Goal: Transaction & Acquisition: Purchase product/service

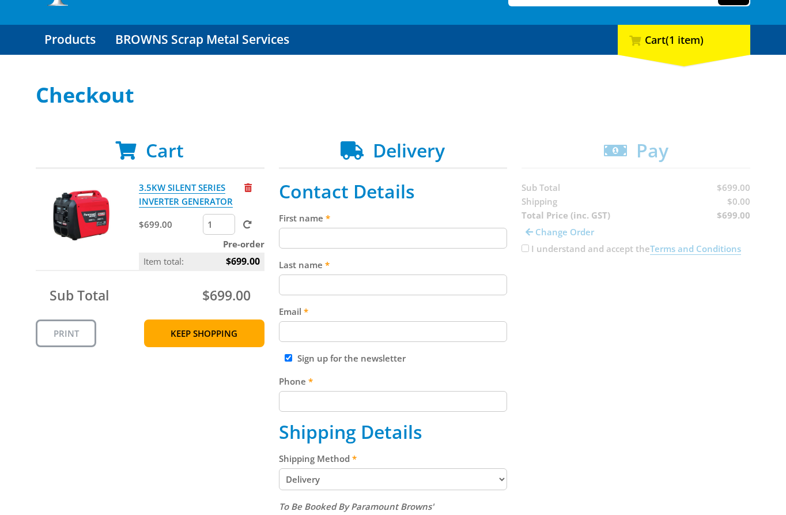
scroll to position [100, 0]
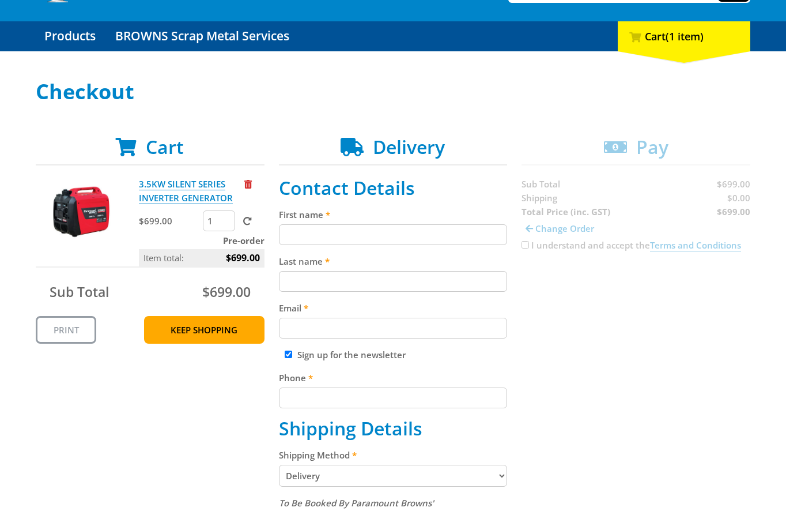
click at [382, 234] on input "First name" at bounding box center [393, 234] width 229 height 21
paste input "[PERSON_NAME]"
type input "[PERSON_NAME]"
paste input "[PERSON_NAME]"
click at [383, 279] on input "[PERSON_NAME]" at bounding box center [393, 281] width 229 height 21
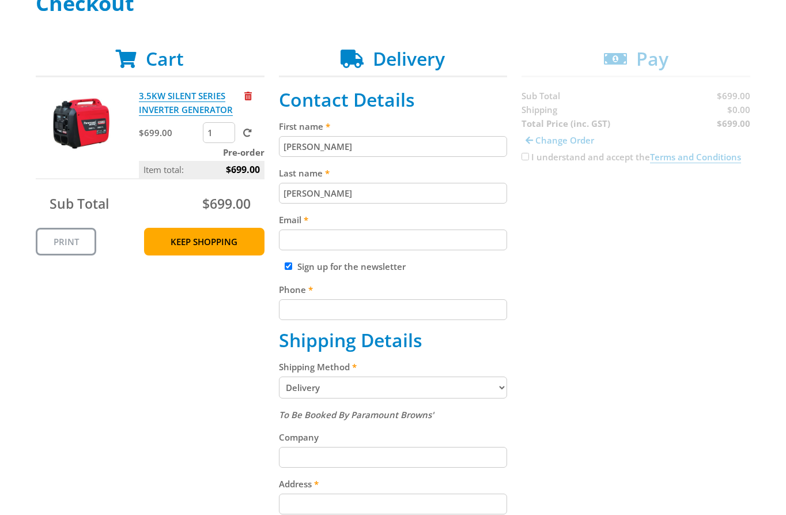
scroll to position [202, 0]
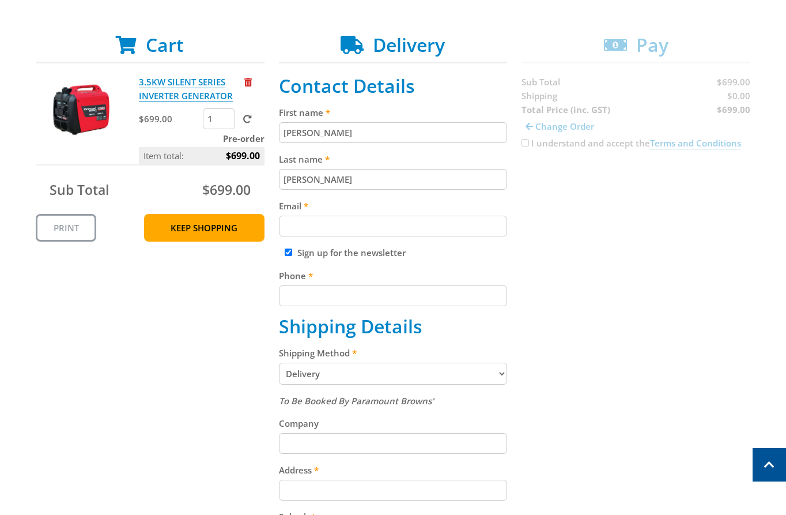
type input "[PERSON_NAME]"
click at [423, 224] on input "Email" at bounding box center [393, 226] width 229 height 21
paste input "[EMAIL_ADDRESS][DOMAIN_NAME]"
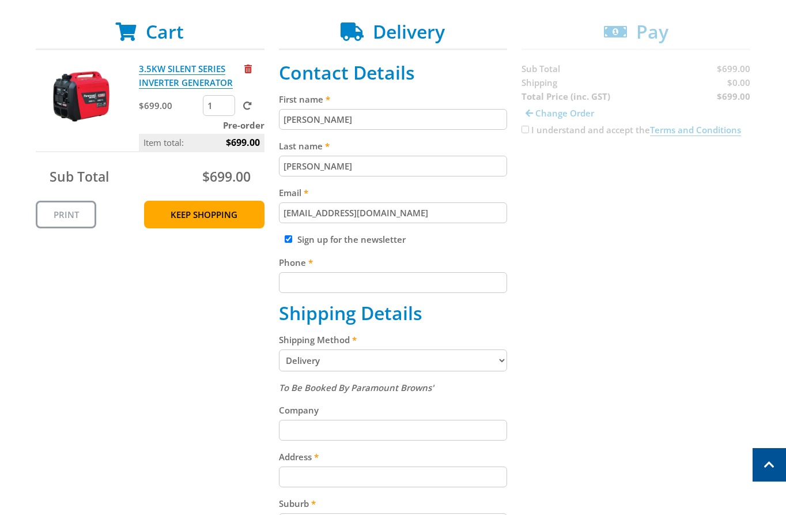
scroll to position [265, 0]
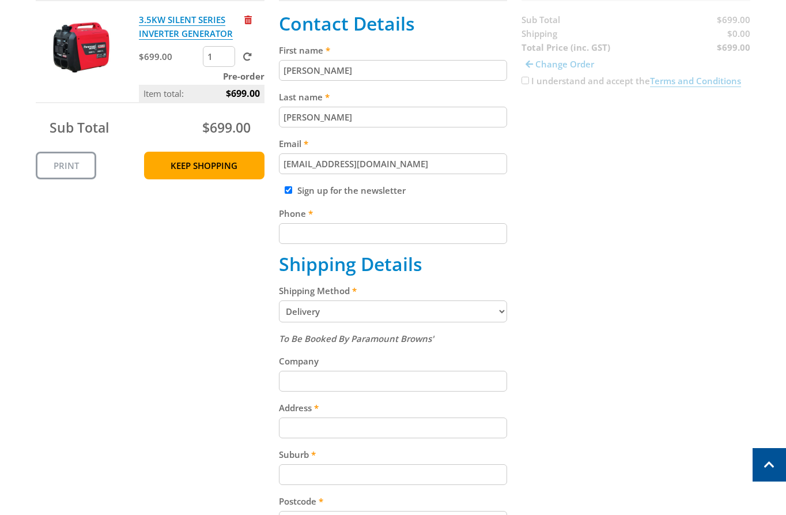
type input "[EMAIL_ADDRESS][DOMAIN_NAME]"
click at [431, 224] on input "Phone" at bounding box center [393, 233] width 229 height 21
paste input "[PHONE_NUMBER]"
type input "[PHONE_NUMBER]"
click at [592, 240] on div "Cart 3.5KW SILENT SERIES INVERTER GENERATOR $699.00 1 Pre-order Item total: $69…" at bounding box center [393, 372] width 715 height 800
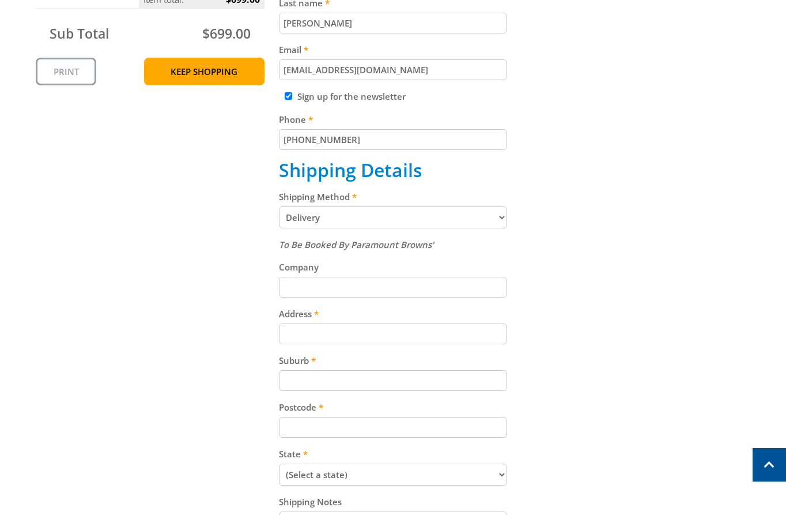
scroll to position [366, 0]
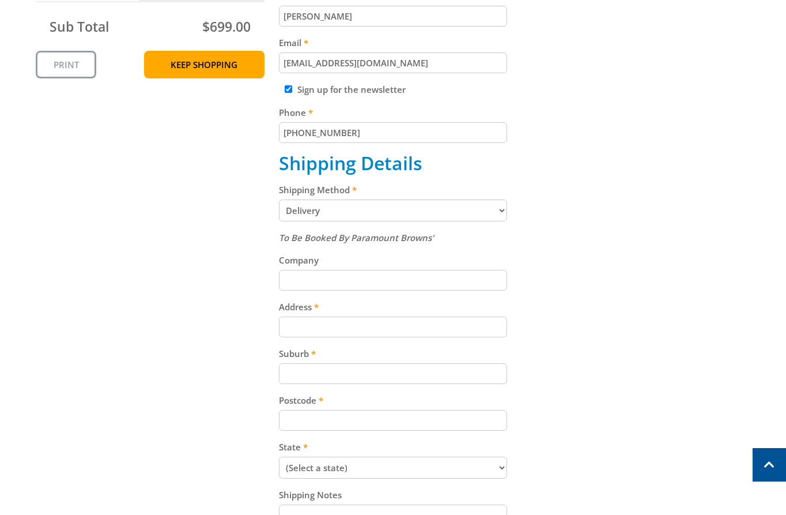
click at [479, 205] on select "Pickup from Gepps Cross Delivery" at bounding box center [393, 210] width 229 height 22
select select "Pickup"
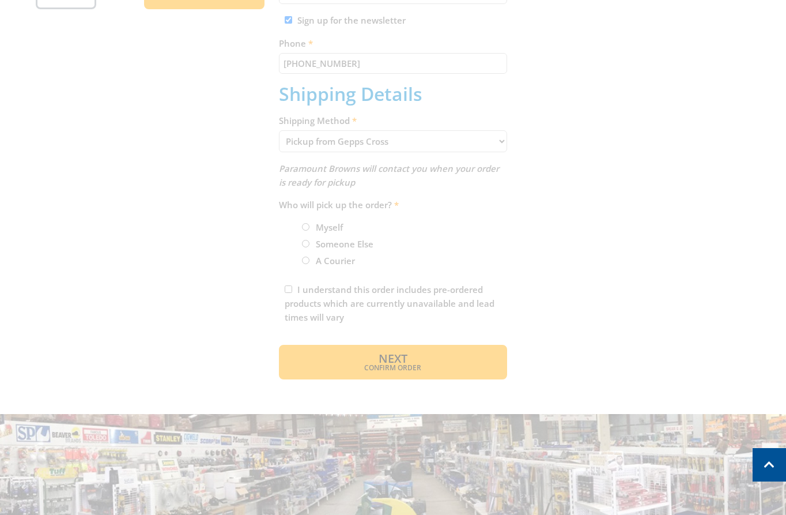
scroll to position [436, 0]
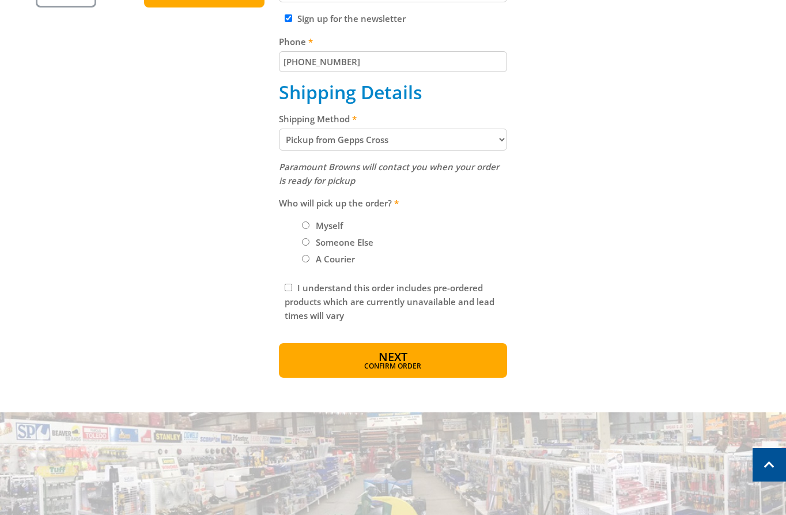
click at [288, 285] on input "I understand this order includes pre-ordered products which are currently unava…" at bounding box center [288, 287] width 7 height 7
checkbox input "true"
click at [375, 354] on button "Next Confirm order" at bounding box center [393, 360] width 229 height 35
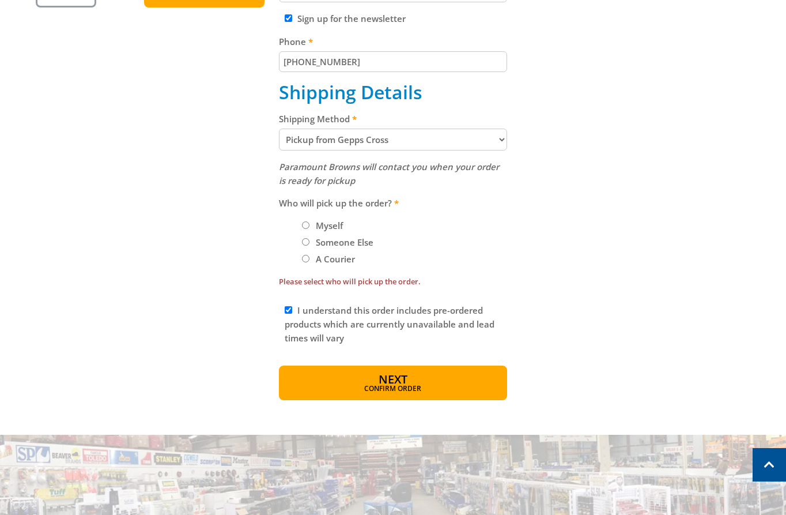
click at [308, 224] on input "Myself" at bounding box center [305, 224] width 7 height 7
radio input "true"
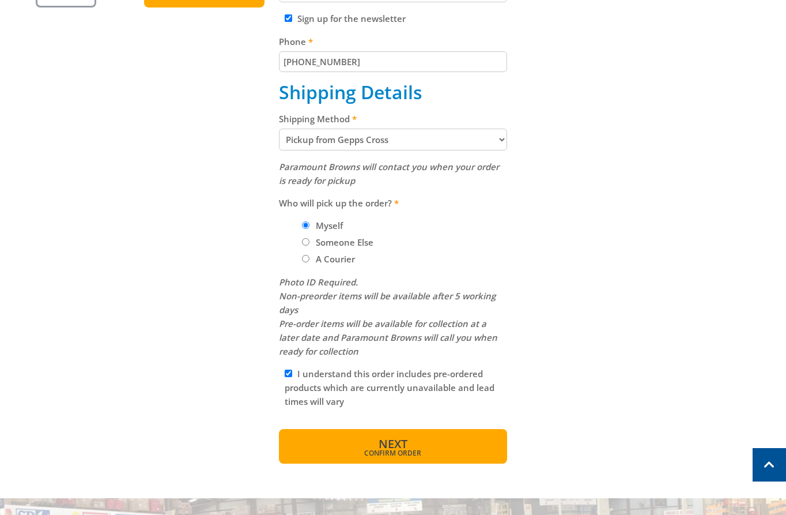
click at [392, 434] on button "Next Confirm order" at bounding box center [393, 446] width 229 height 35
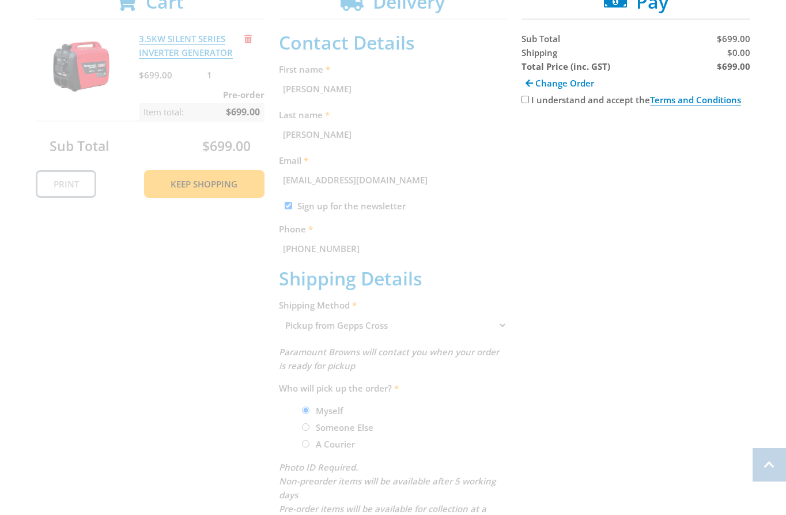
scroll to position [251, 0]
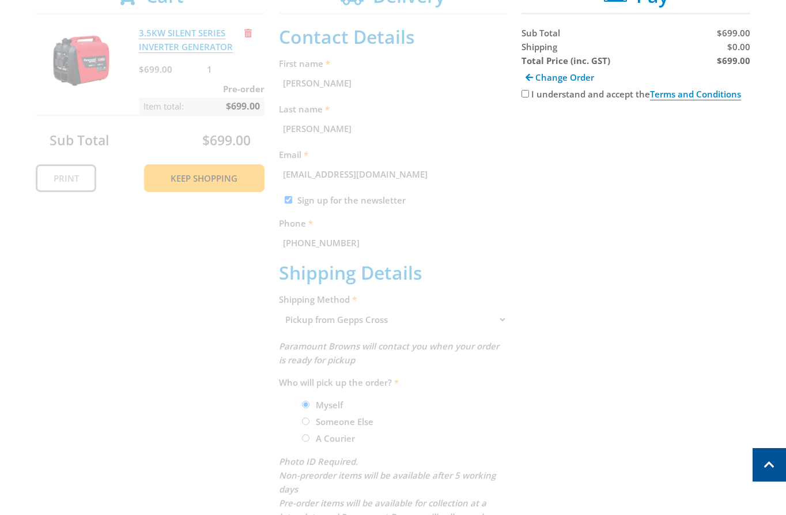
click at [714, 319] on div "Cart 3.5KW SILENT SERIES INVERTER GENERATOR $699.00 1 Pre-order Item total: $69…" at bounding box center [393, 314] width 715 height 658
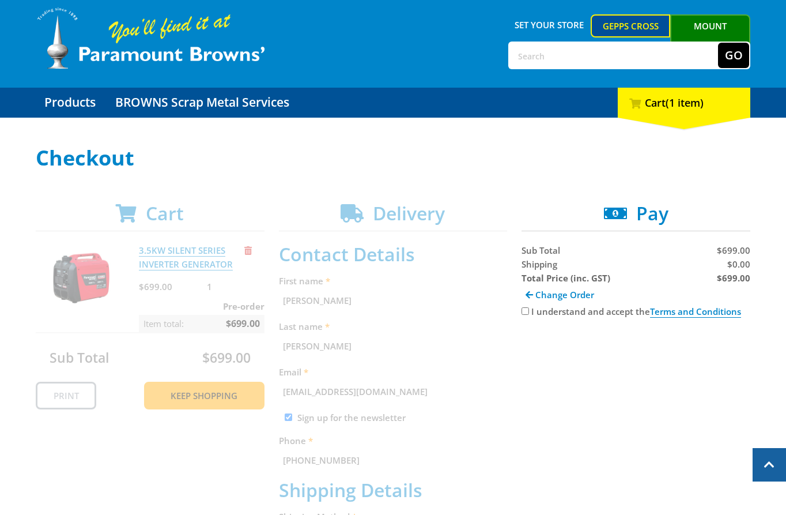
scroll to position [0, 0]
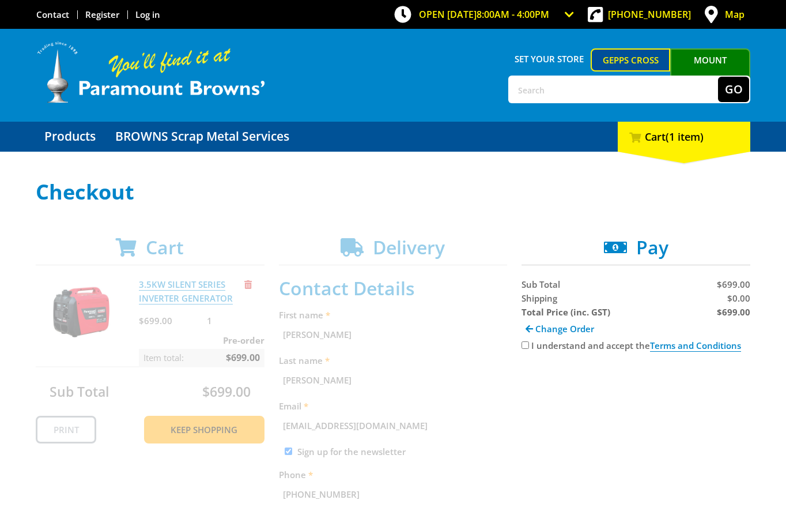
click at [526, 346] on input "I understand and accept the Terms and Conditions" at bounding box center [525, 344] width 7 height 7
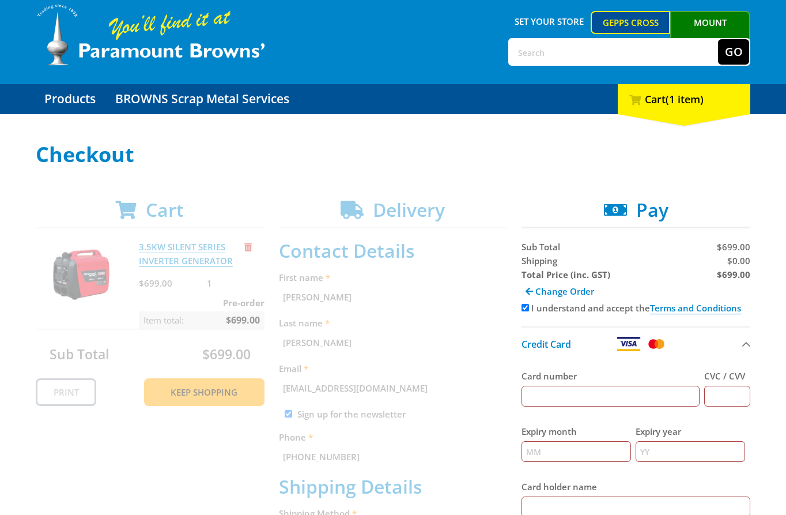
scroll to position [36, 0]
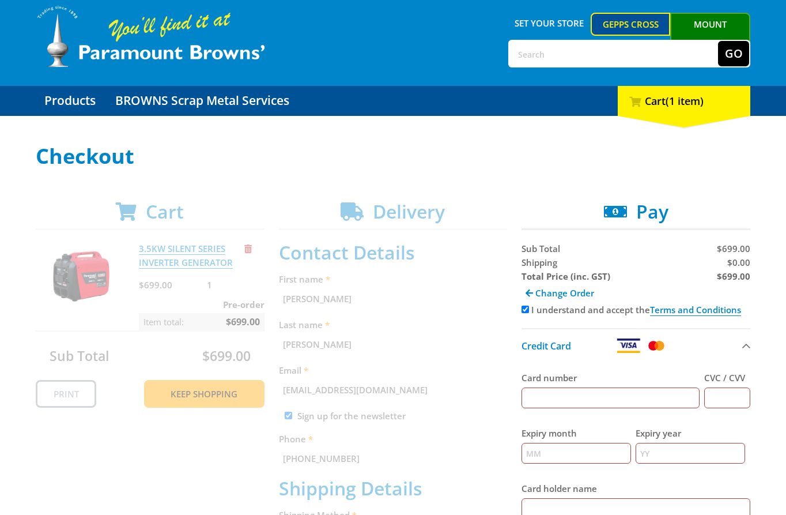
click at [522, 308] on input "I understand and accept the Terms and Conditions" at bounding box center [525, 309] width 7 height 7
checkbox input "false"
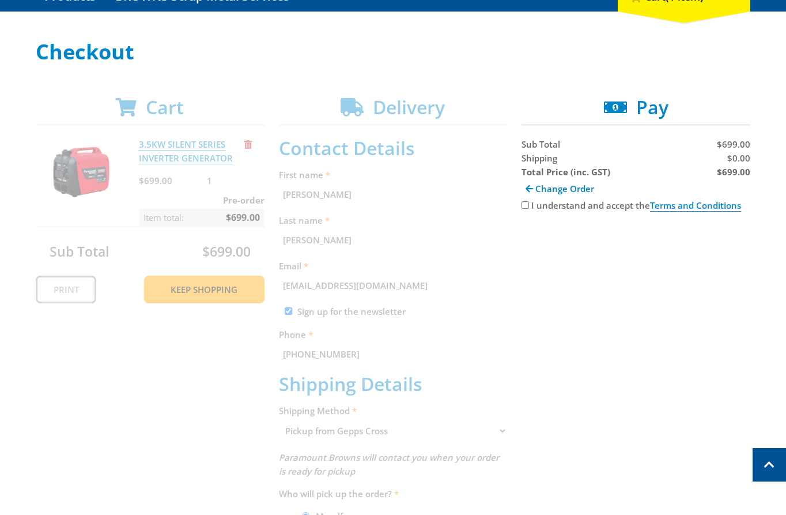
scroll to position [1, 0]
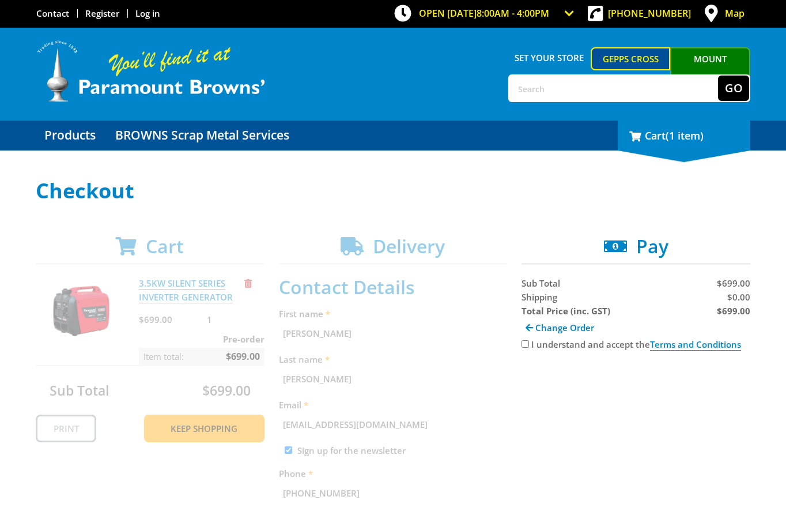
click at [694, 141] on span "(1 item)" at bounding box center [685, 136] width 38 height 14
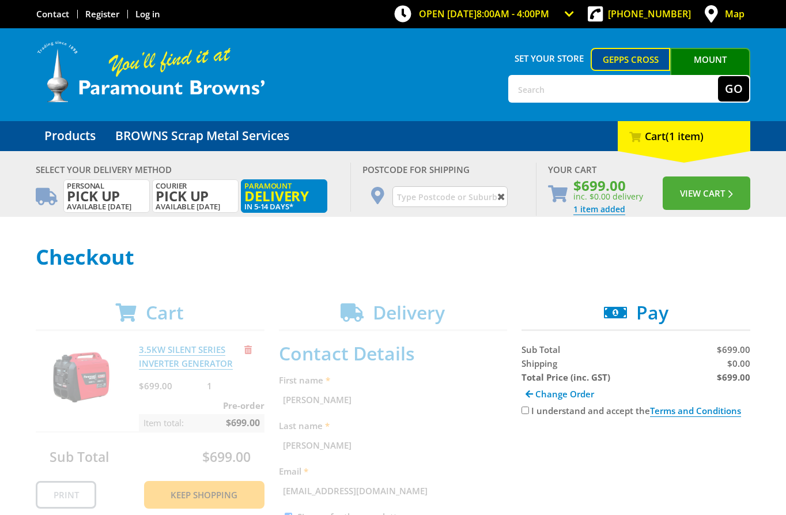
scroll to position [0, 0]
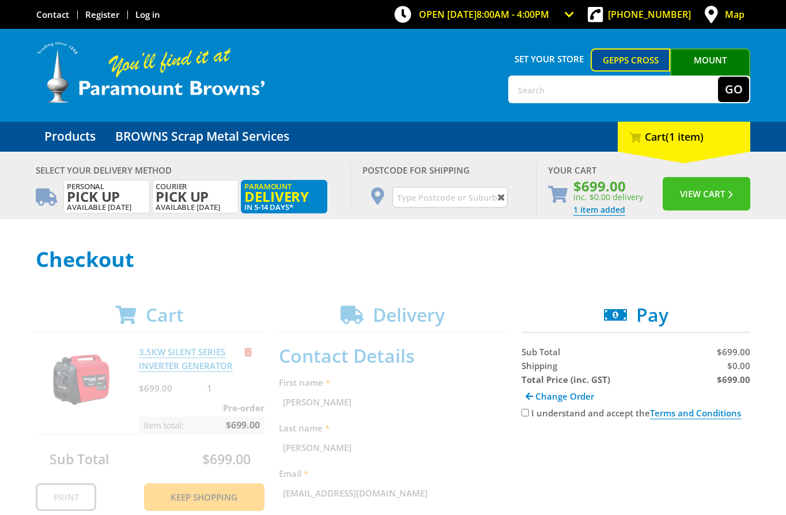
click at [713, 199] on button "View Cart" at bounding box center [707, 193] width 88 height 33
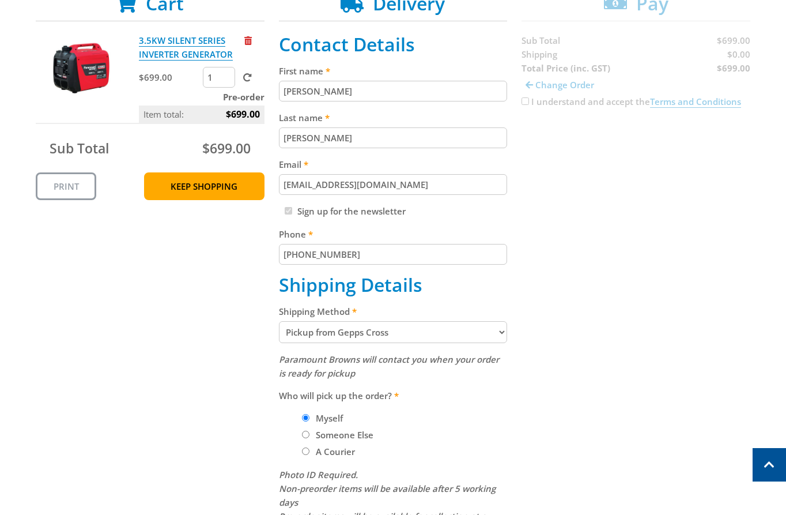
scroll to position [136, 0]
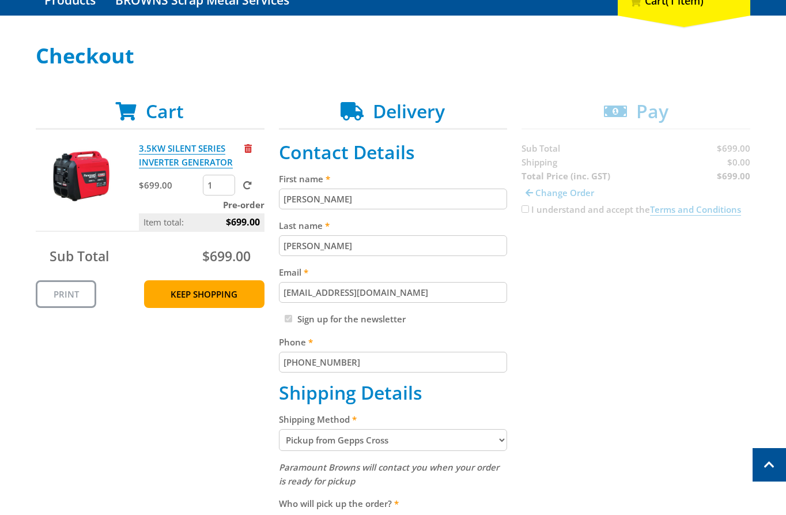
click at [417, 437] on select "Pickup from Gepps Cross Delivery" at bounding box center [393, 440] width 229 height 22
select select "Delivery"
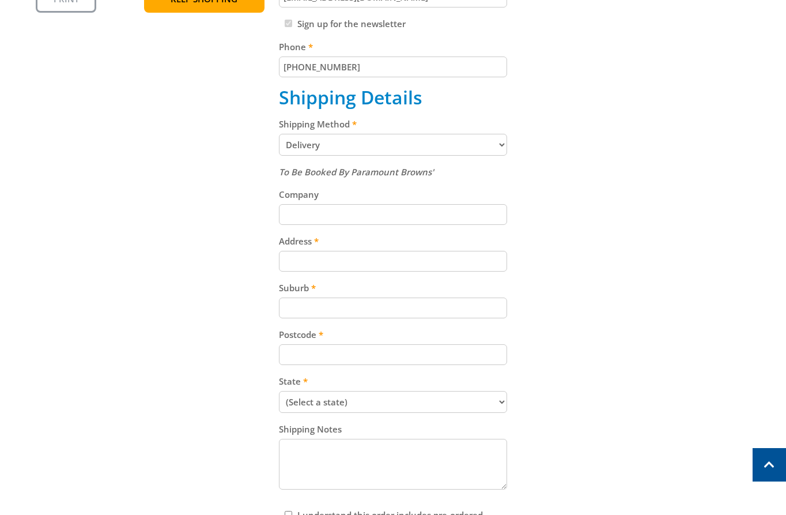
scroll to position [432, 0]
click at [406, 247] on label "Address" at bounding box center [393, 241] width 229 height 14
click at [406, 250] on input "Address" at bounding box center [393, 260] width 229 height 21
click at [590, 245] on div "Cart 3.5KW SILENT SERIES INVERTER GENERATOR $699.00 1 Pre-order Item total: $69…" at bounding box center [393, 205] width 715 height 800
click at [436, 265] on input "Address" at bounding box center [393, 260] width 229 height 21
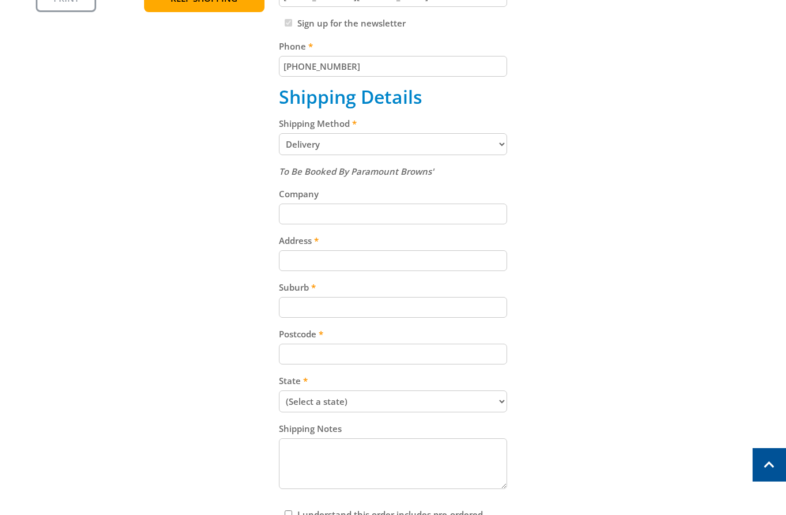
paste input "[STREET_ADDRESS]"
type input "[STREET_ADDRESS]"
click at [454, 343] on div "Postcode" at bounding box center [393, 345] width 229 height 37
click at [452, 365] on div "To Be Booked By Paramount Browns' Company Address [STREET_ADDRESS] Suburb Postc…" at bounding box center [393, 328] width 229 height 328
click at [458, 357] on input "Postcode" at bounding box center [393, 354] width 229 height 21
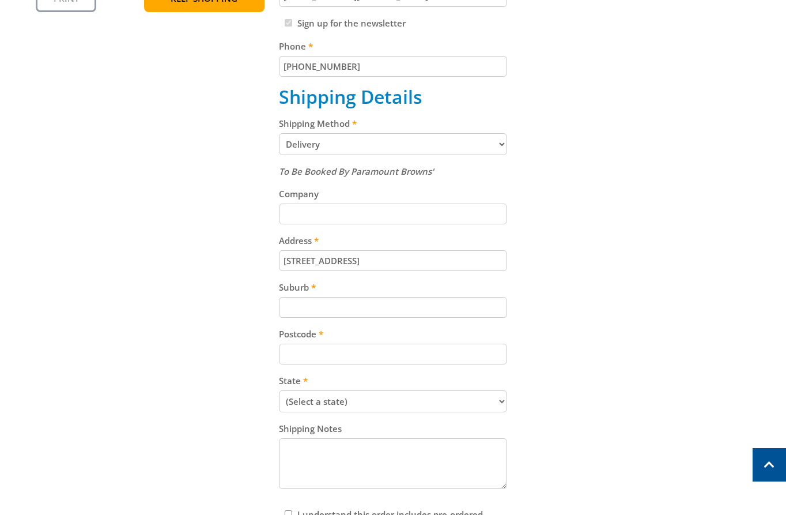
paste input "5094"
type input "5094"
click at [376, 307] on input "Suburb" at bounding box center [393, 307] width 229 height 21
paste input "Gepps Cross"
type input "Gepps Cross"
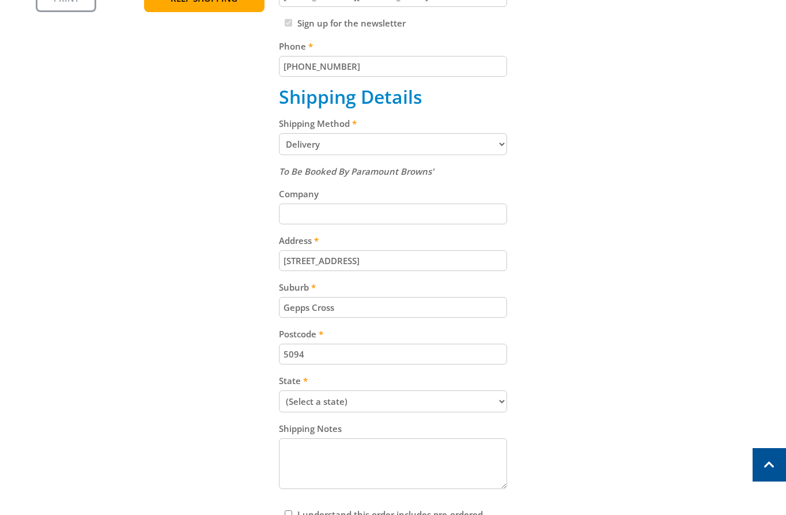
click at [608, 301] on div "Cart 3.5KW SILENT SERIES INVERTER GENERATOR $699.00 1 Pre-order Item total: $69…" at bounding box center [393, 205] width 715 height 800
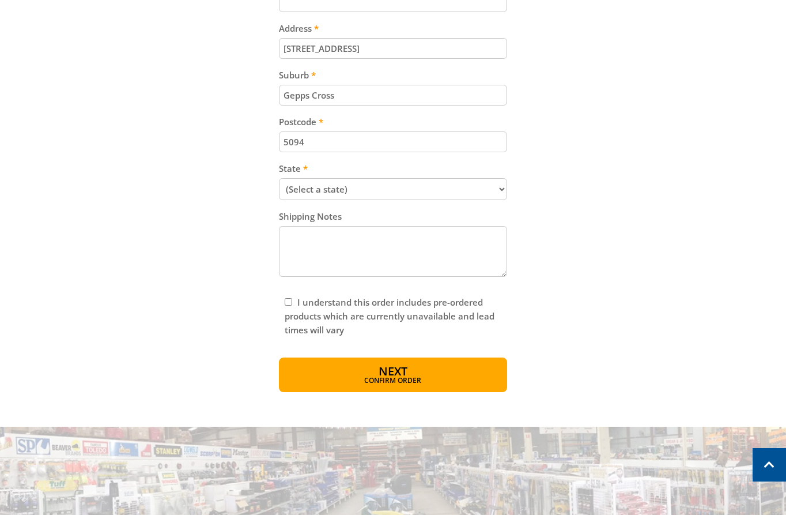
scroll to position [647, 0]
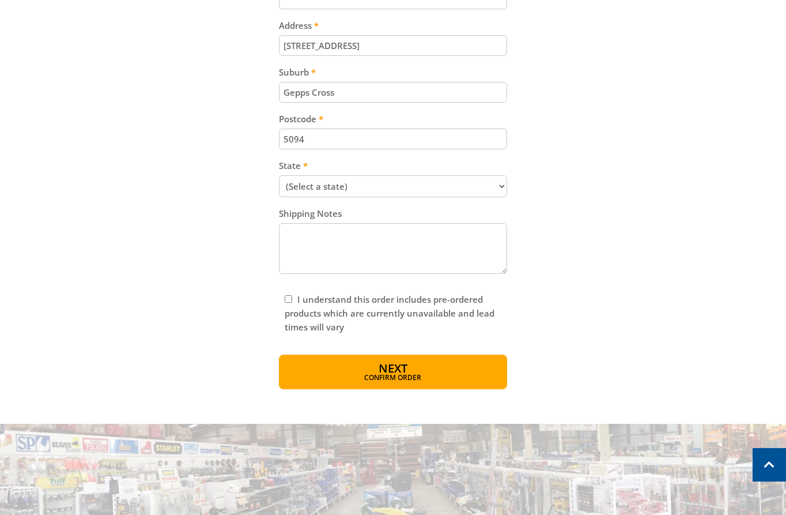
click at [496, 185] on select "(Select a state) [GEOGRAPHIC_DATA] [GEOGRAPHIC_DATA] [GEOGRAPHIC_DATA] [GEOGRAP…" at bounding box center [393, 186] width 229 height 22
select select "SA"
click at [279, 175] on select "(Select a state) [GEOGRAPHIC_DATA] [GEOGRAPHIC_DATA] [GEOGRAPHIC_DATA] [GEOGRAP…" at bounding box center [393, 186] width 229 height 22
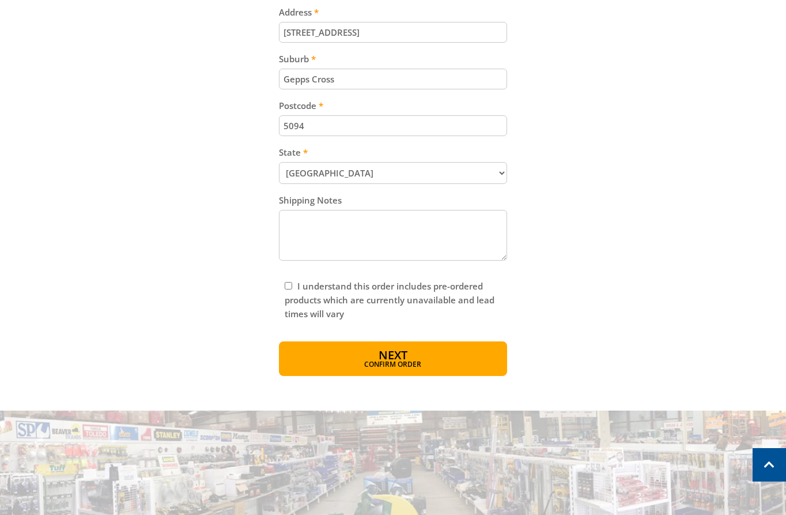
scroll to position [718, 0]
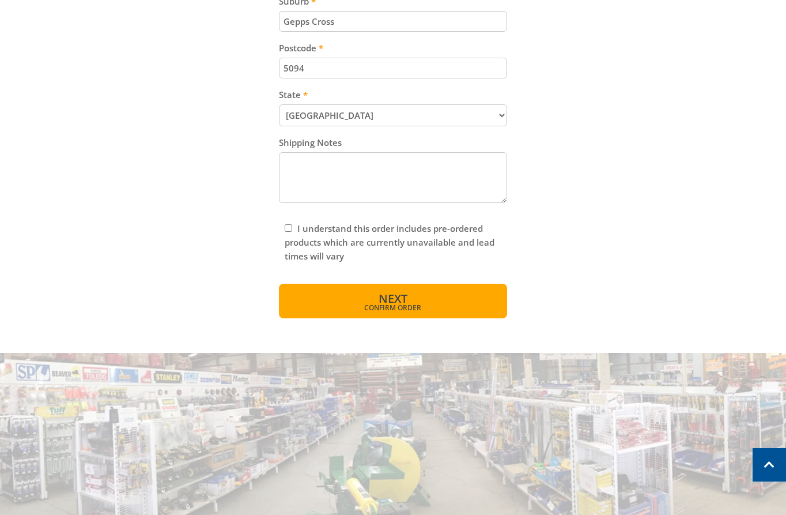
click at [404, 313] on button "Next Confirm order" at bounding box center [393, 301] width 229 height 35
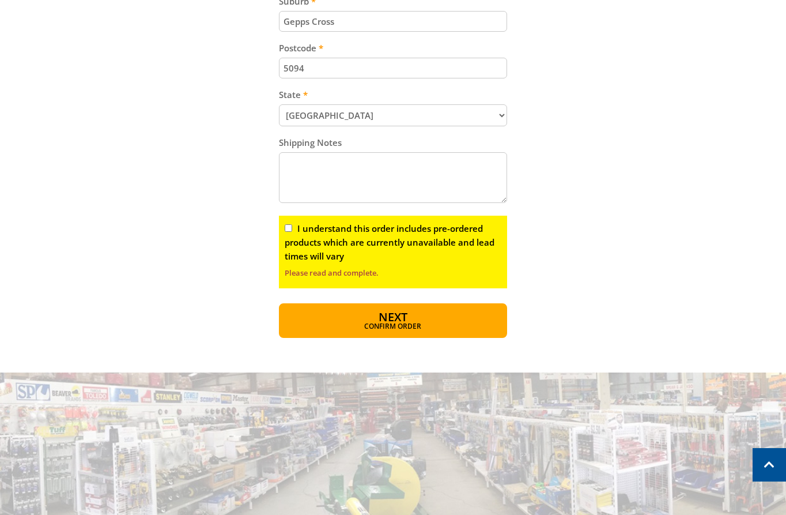
click at [288, 227] on input "I understand this order includes pre-ordered products which are currently unava…" at bounding box center [288, 227] width 7 height 7
checkbox input "true"
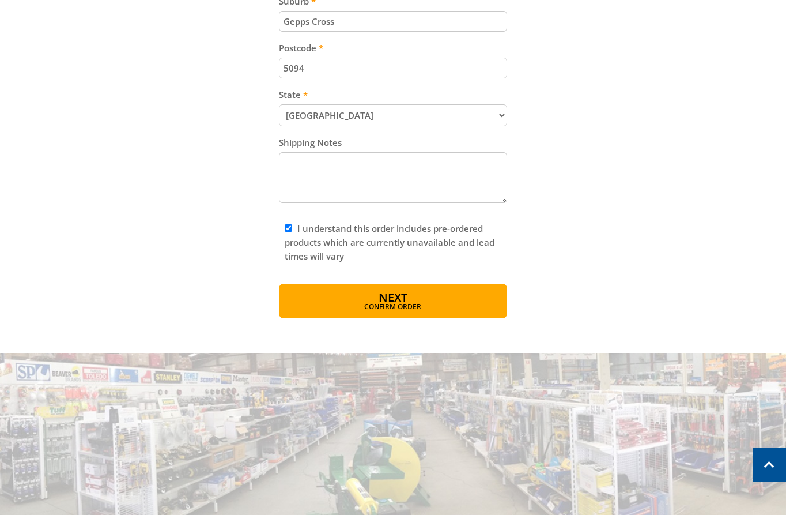
drag, startPoint x: 431, startPoint y: 310, endPoint x: 445, endPoint y: 312, distance: 14.5
click at [432, 310] on span "Confirm order" at bounding box center [393, 306] width 179 height 7
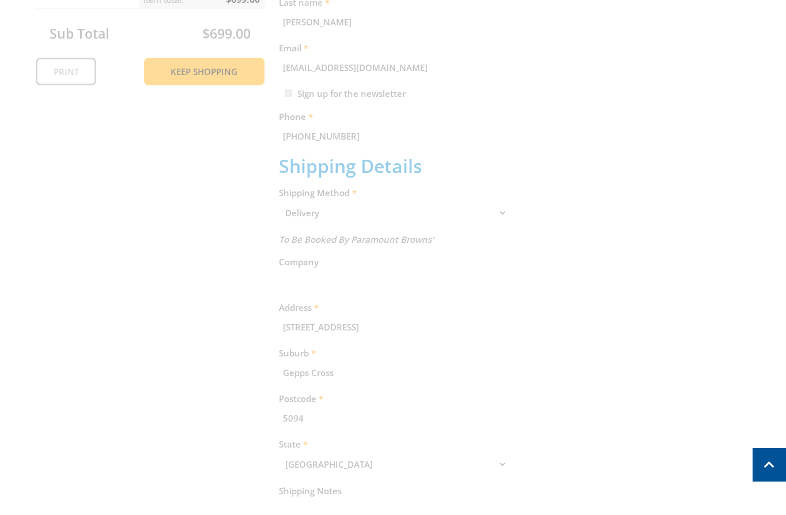
scroll to position [37, 0]
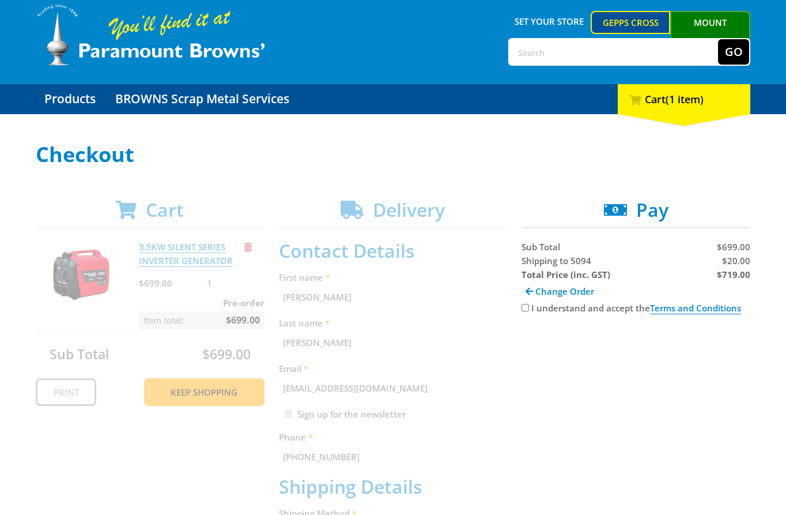
click at [524, 308] on input "I understand and accept the Terms and Conditions" at bounding box center [525, 307] width 7 height 7
checkbox input "true"
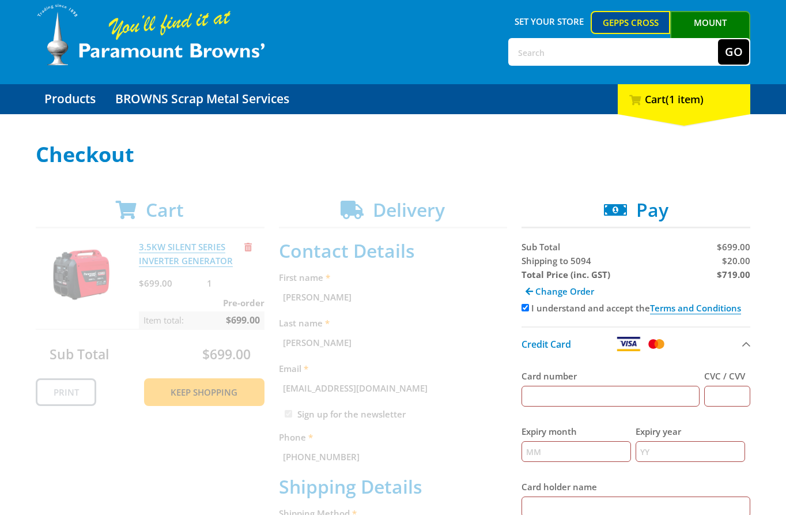
click at [746, 262] on span "$20.00" at bounding box center [736, 261] width 28 height 12
copy span "20.00"
click at [735, 274] on strong "$719.00" at bounding box center [733, 275] width 33 height 12
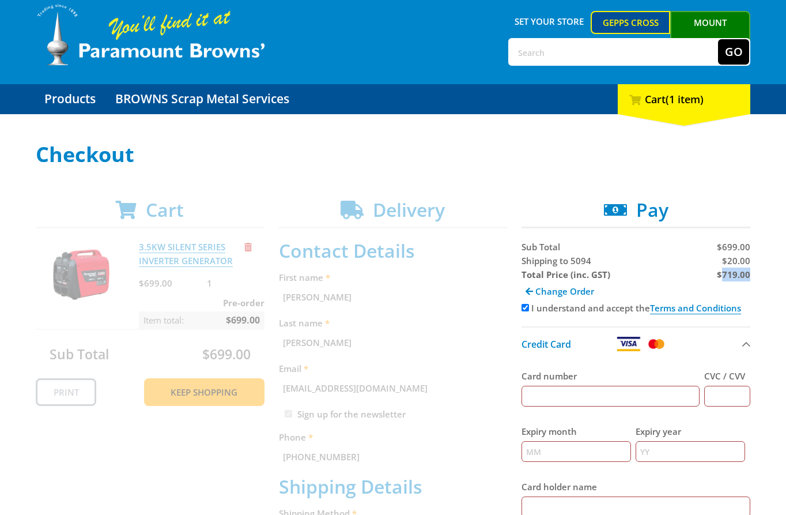
copy strong "719.00"
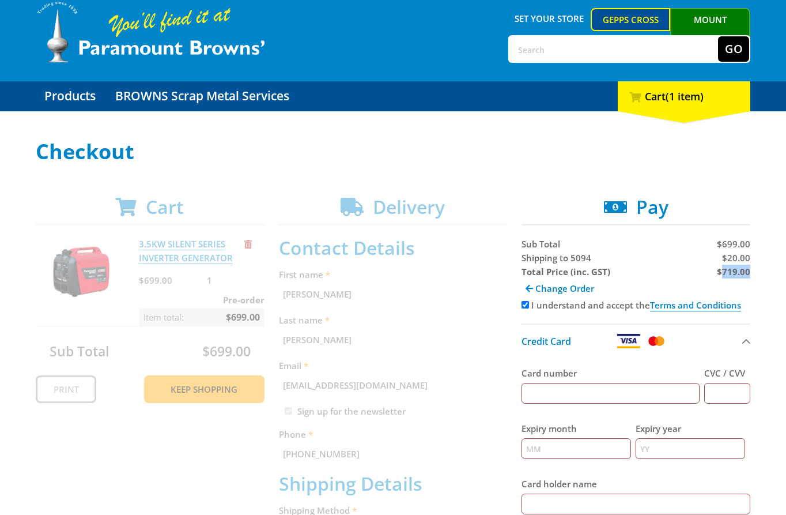
scroll to position [0, 0]
